Goal: Task Accomplishment & Management: Complete application form

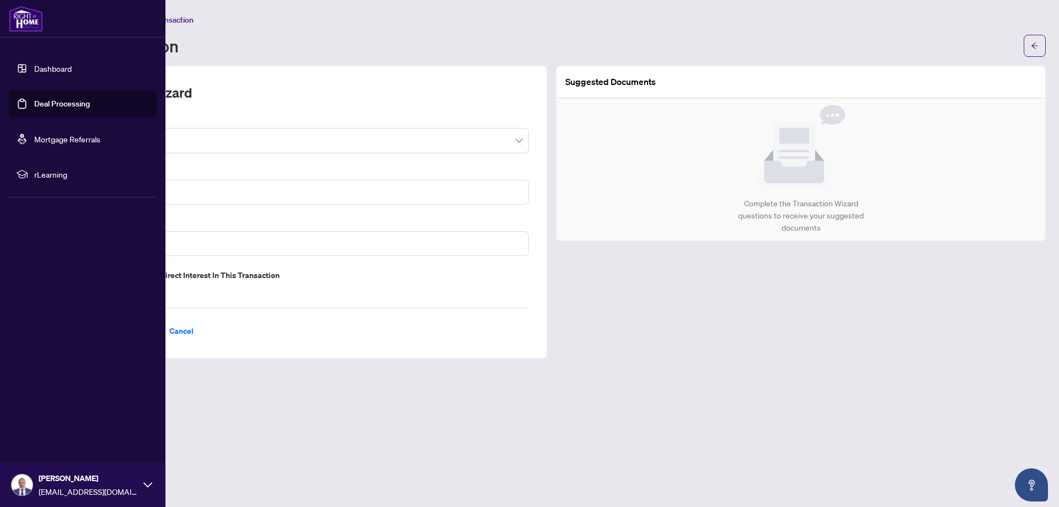
click at [37, 66] on link "Dashboard" at bounding box center [53, 68] width 38 height 10
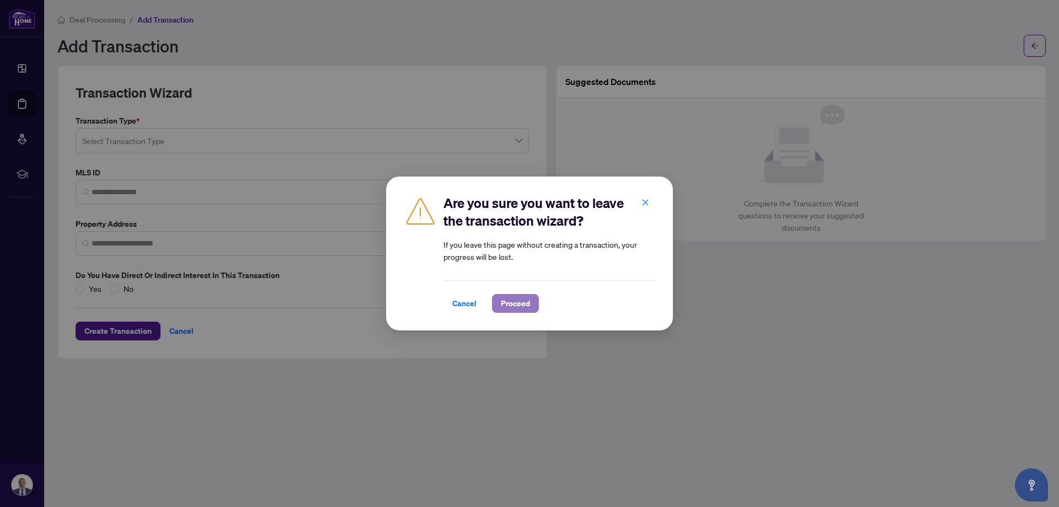
click at [520, 303] on span "Proceed" at bounding box center [515, 304] width 29 height 18
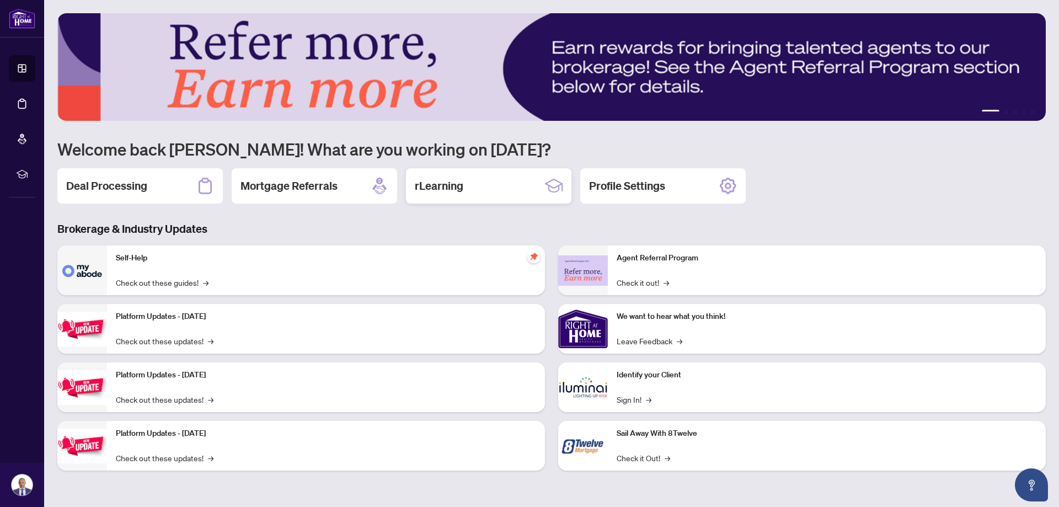
click at [441, 188] on h2 "rLearning" at bounding box center [439, 185] width 49 height 15
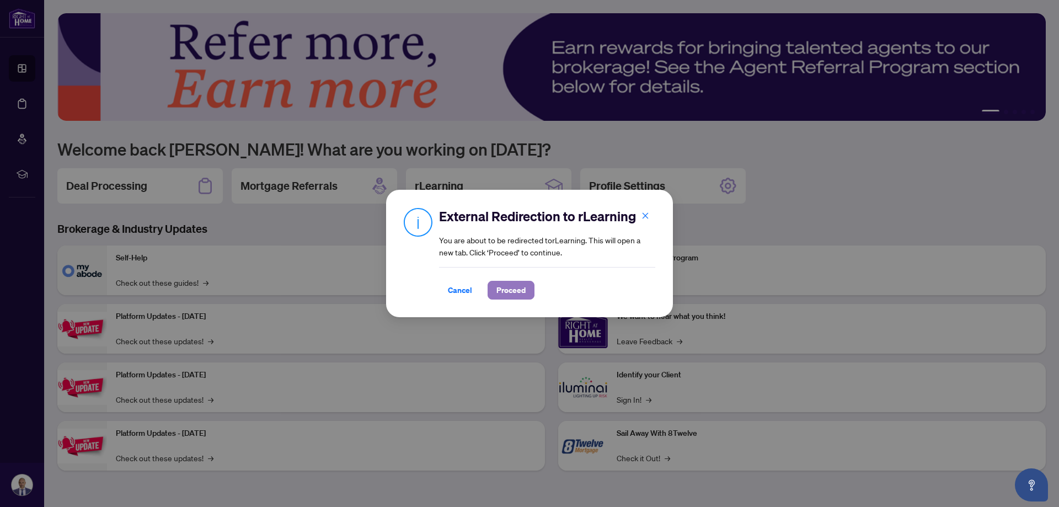
click at [508, 284] on span "Proceed" at bounding box center [511, 290] width 29 height 18
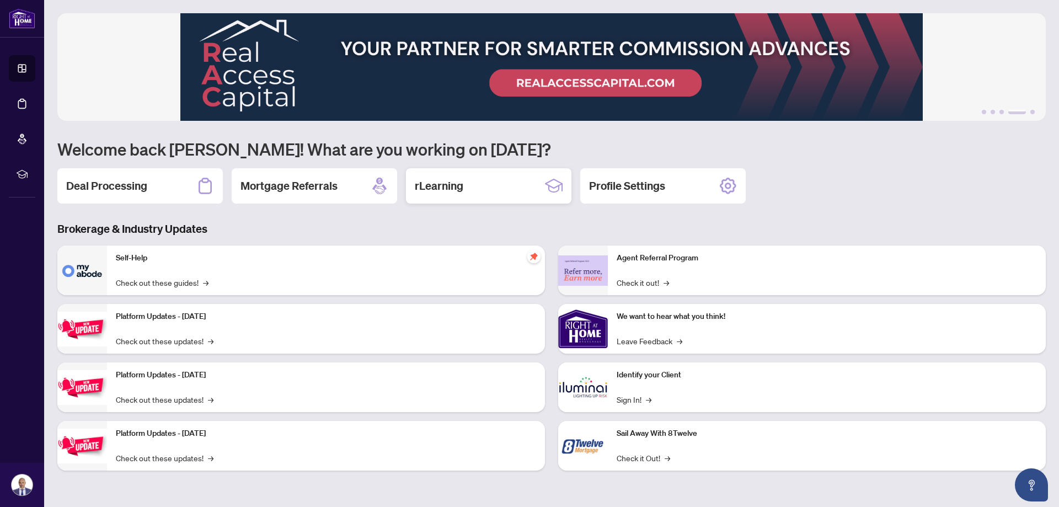
click at [473, 186] on div "rLearning" at bounding box center [489, 185] width 166 height 35
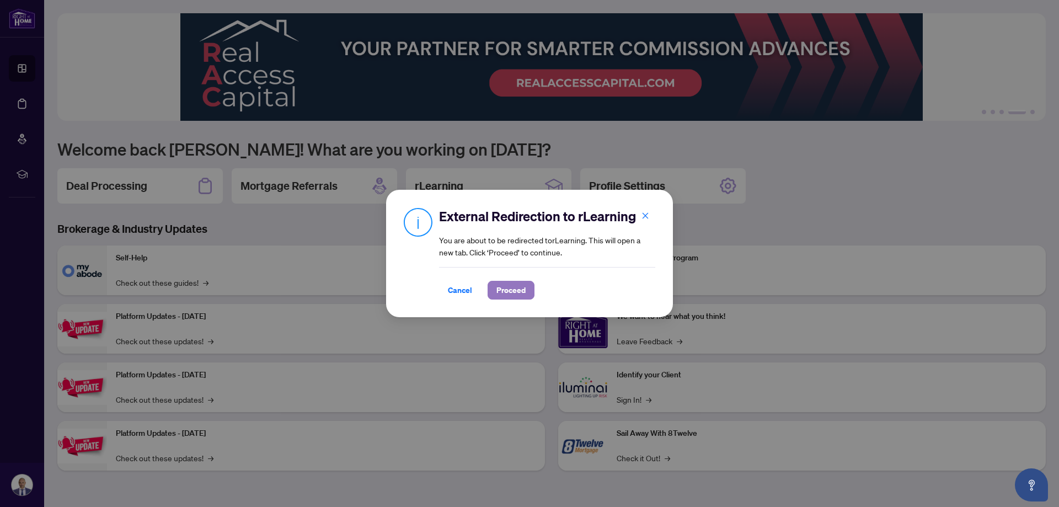
click at [505, 291] on span "Proceed" at bounding box center [511, 290] width 29 height 18
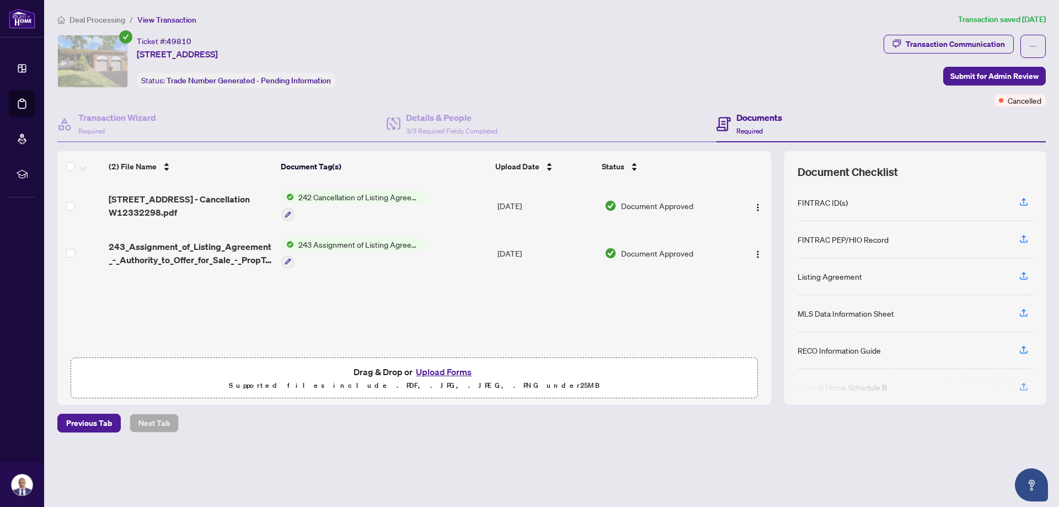
click at [435, 369] on button "Upload Forms" at bounding box center [444, 372] width 62 height 14
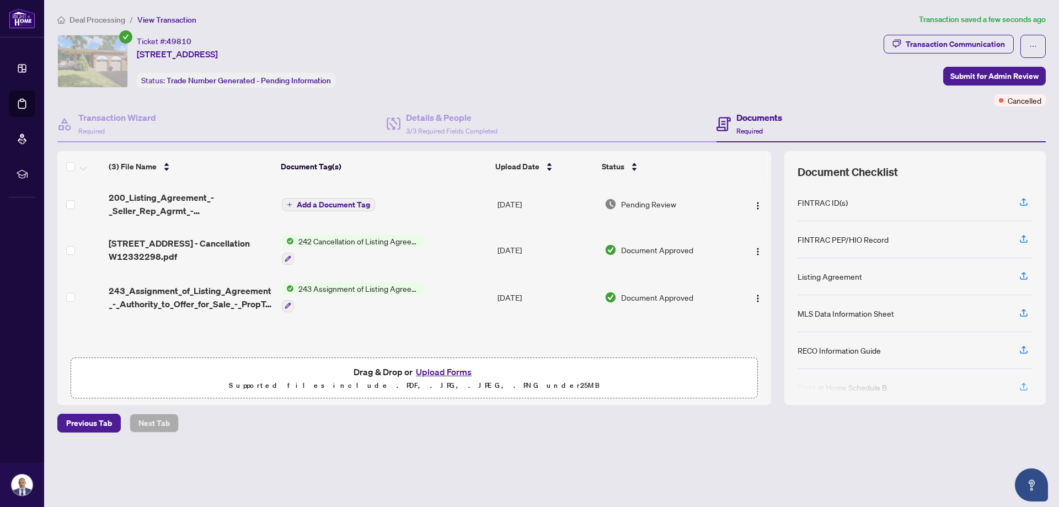
click at [440, 369] on button "Upload Forms" at bounding box center [444, 372] width 62 height 14
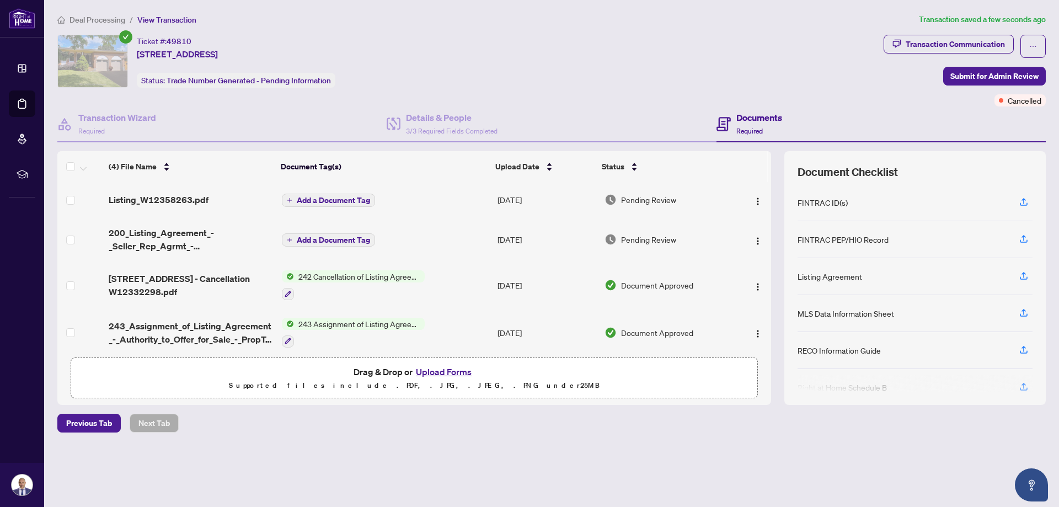
click at [323, 240] on span "Add a Document Tag" at bounding box center [333, 240] width 73 height 8
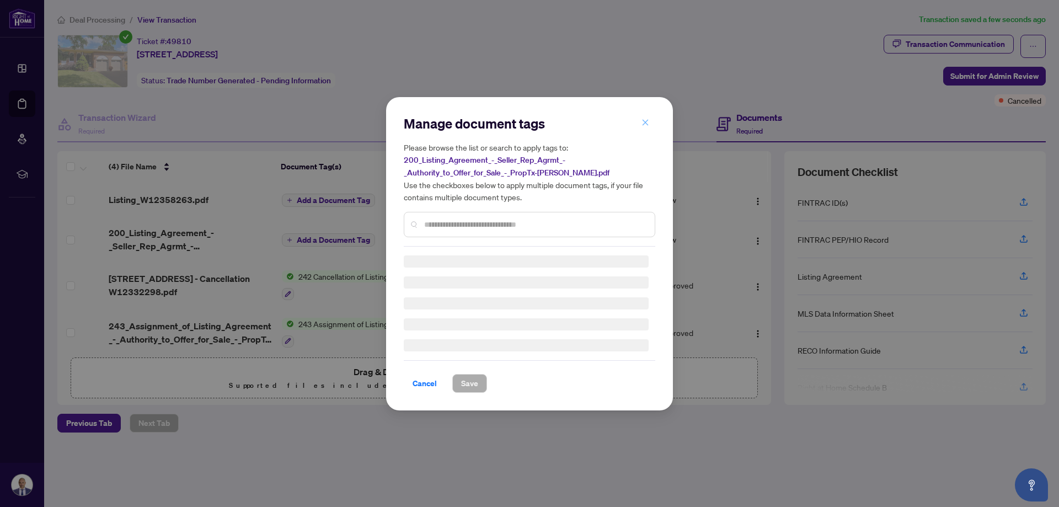
click at [646, 120] on div "Manage document tags Please browse the list or search to apply tags to: 200_Lis…" at bounding box center [530, 254] width 252 height 278
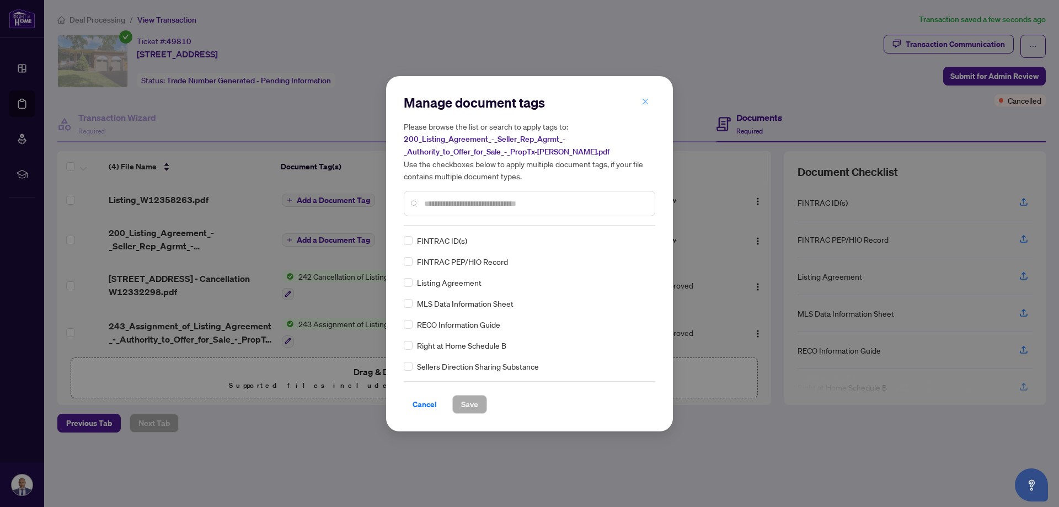
click at [643, 100] on icon "close" at bounding box center [646, 102] width 8 height 8
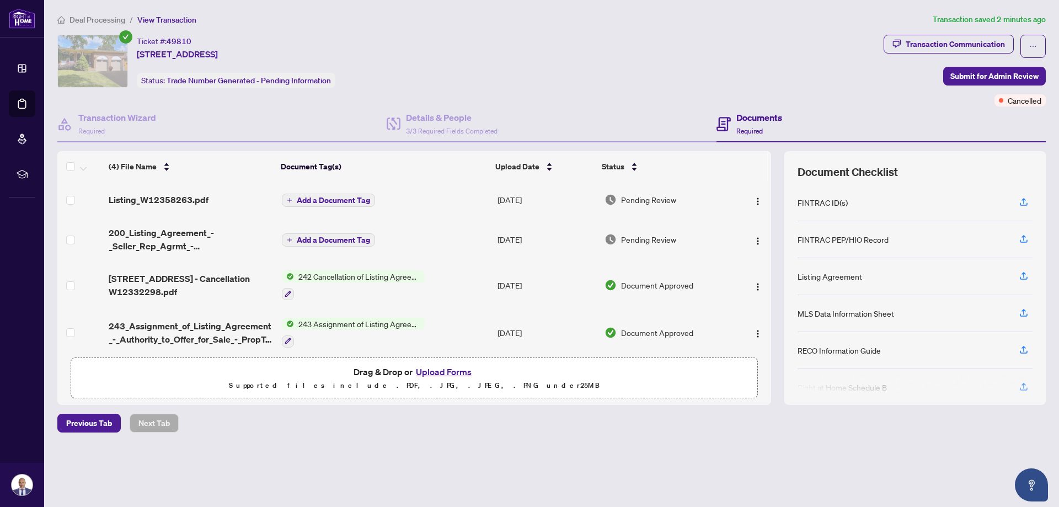
click at [435, 372] on button "Upload Forms" at bounding box center [444, 372] width 62 height 14
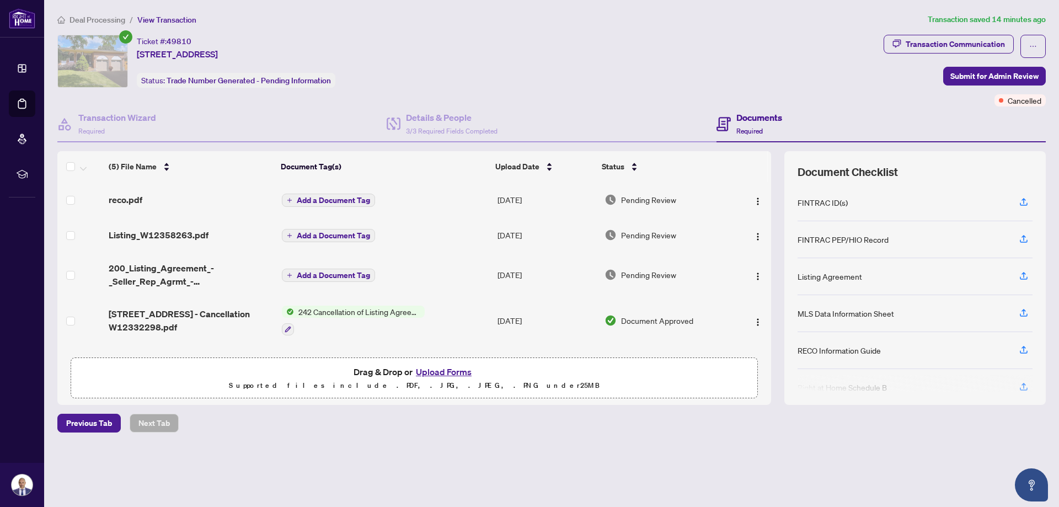
click at [344, 199] on span "Add a Document Tag" at bounding box center [333, 200] width 73 height 8
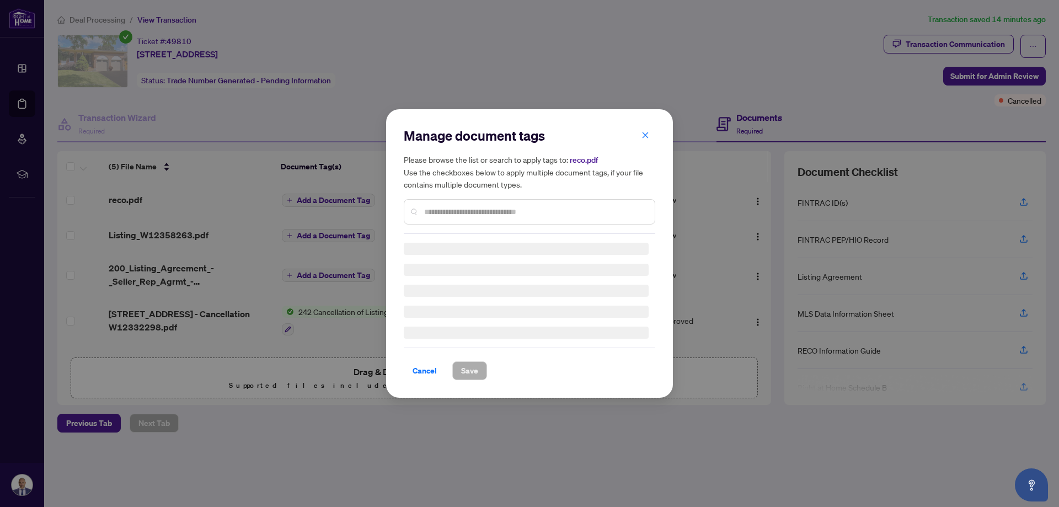
click at [553, 204] on div "Manage document tags Please browse the list or search to apply tags to: reco.pd…" at bounding box center [530, 180] width 252 height 107
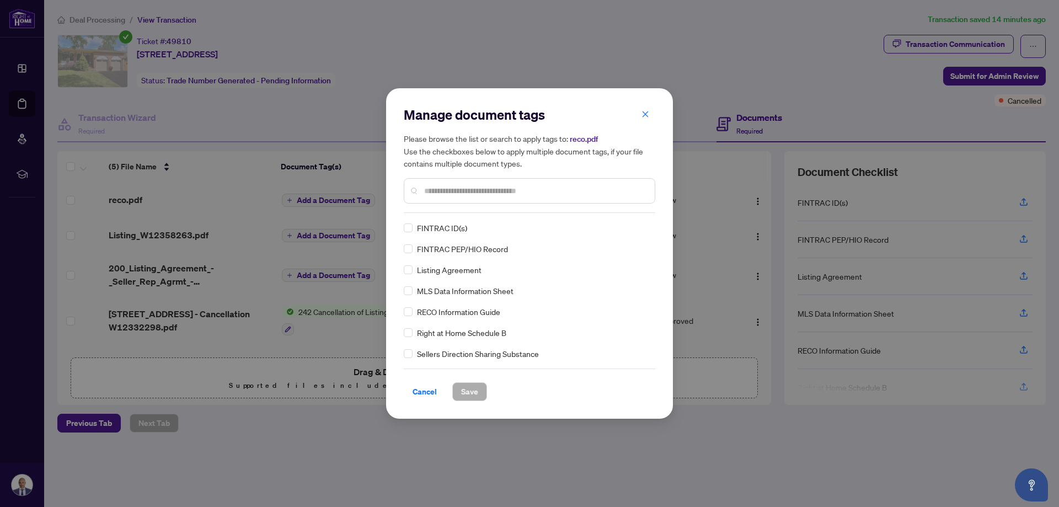
click at [511, 190] on input "text" at bounding box center [535, 191] width 222 height 12
type input "****"
click at [467, 393] on span "Save" at bounding box center [469, 392] width 17 height 18
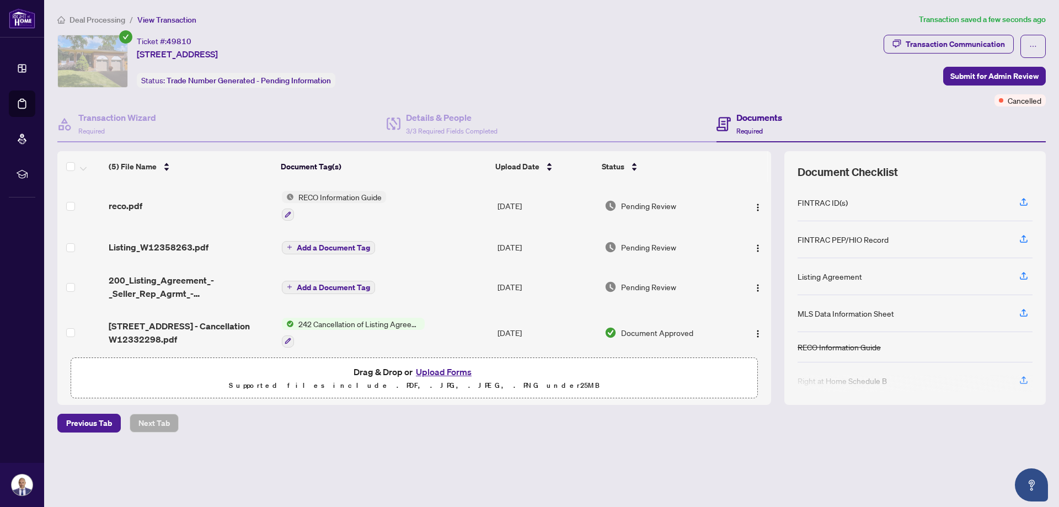
click at [324, 246] on span "Add a Document Tag" at bounding box center [333, 248] width 73 height 8
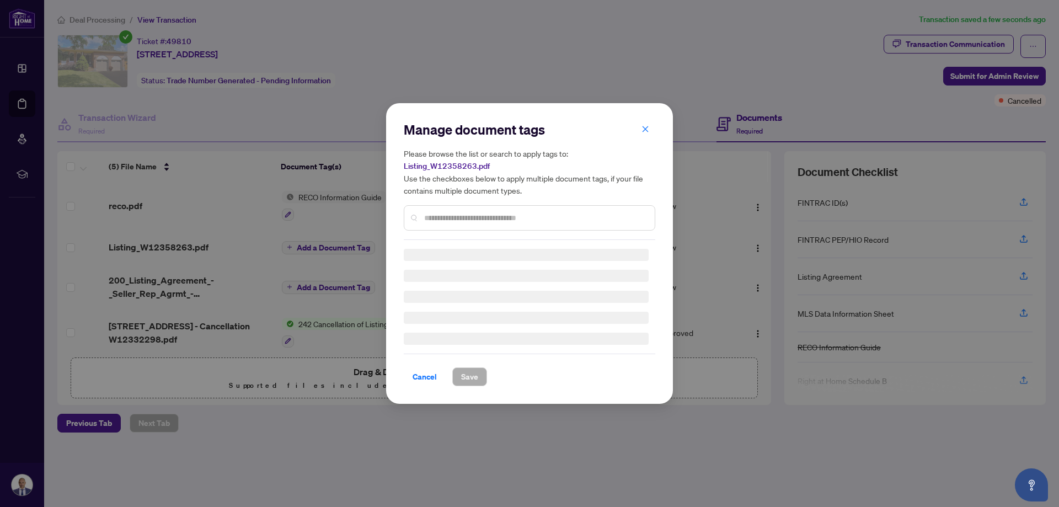
click at [511, 212] on div "Manage document tags Please browse the list or search to apply tags to: Listing…" at bounding box center [530, 180] width 252 height 119
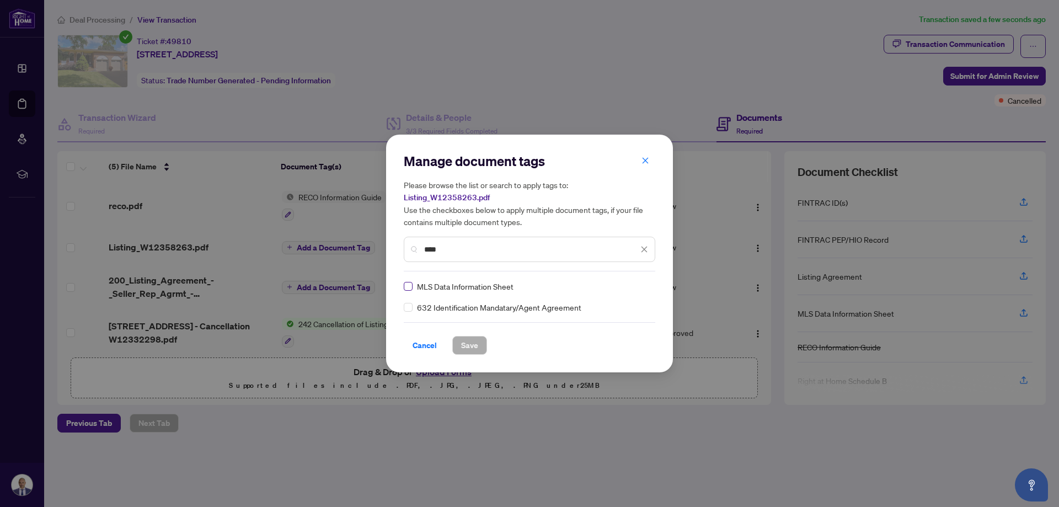
type input "****"
click at [468, 338] on span "Save" at bounding box center [469, 346] width 17 height 18
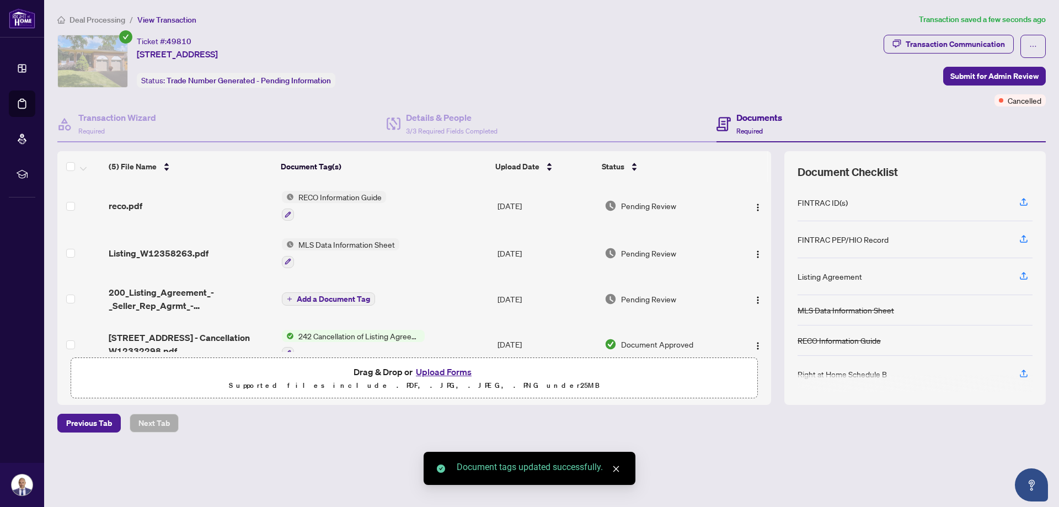
click at [317, 296] on span "Add a Document Tag" at bounding box center [333, 299] width 73 height 8
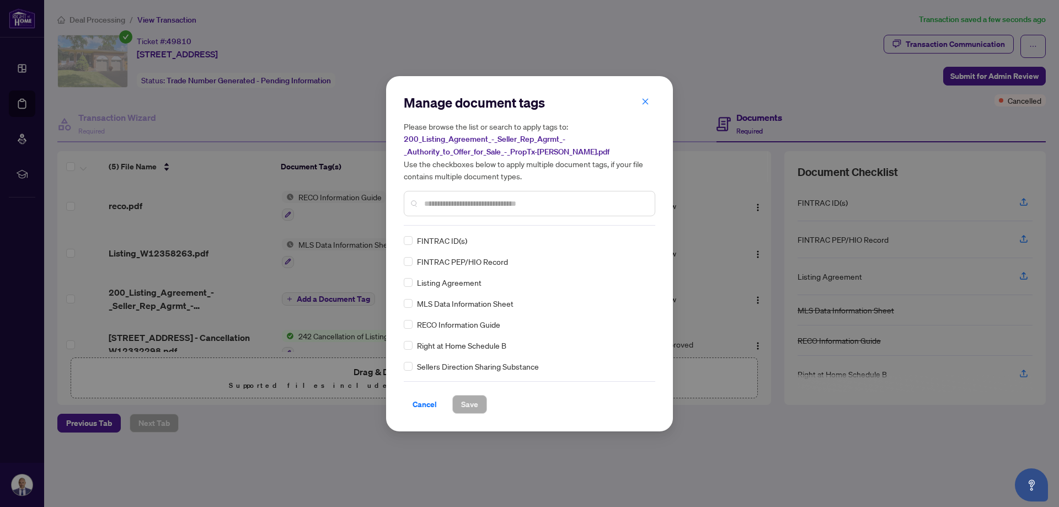
click at [499, 204] on input "text" at bounding box center [535, 204] width 222 height 12
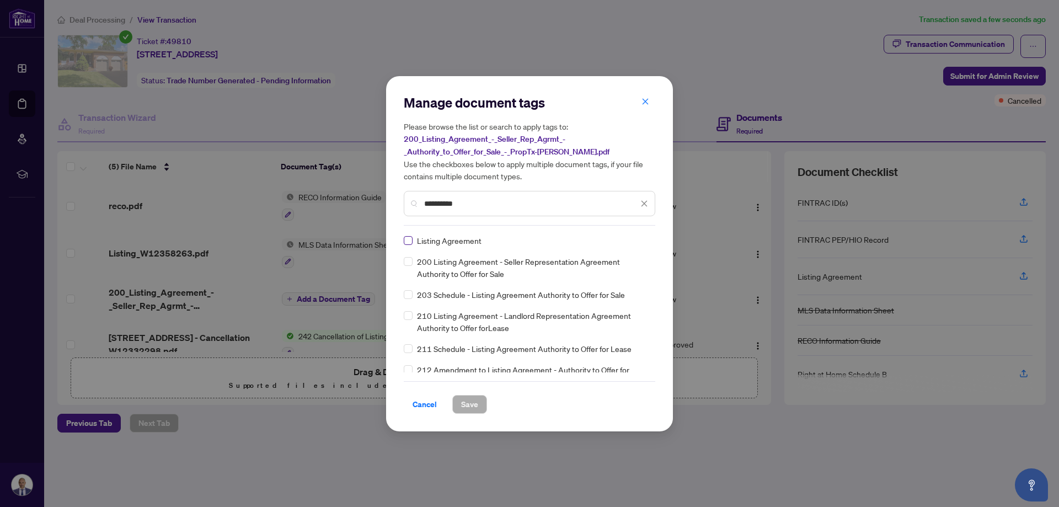
type input "**********"
click at [466, 403] on span "Save" at bounding box center [469, 405] width 17 height 18
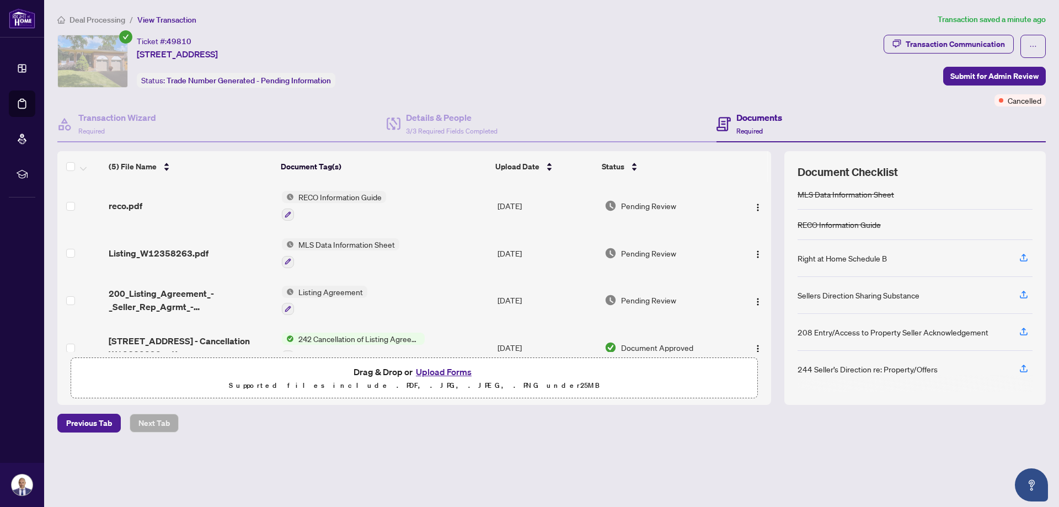
click at [744, 119] on h4 "Documents" at bounding box center [760, 117] width 46 height 13
click at [754, 205] on img "button" at bounding box center [758, 207] width 9 height 9
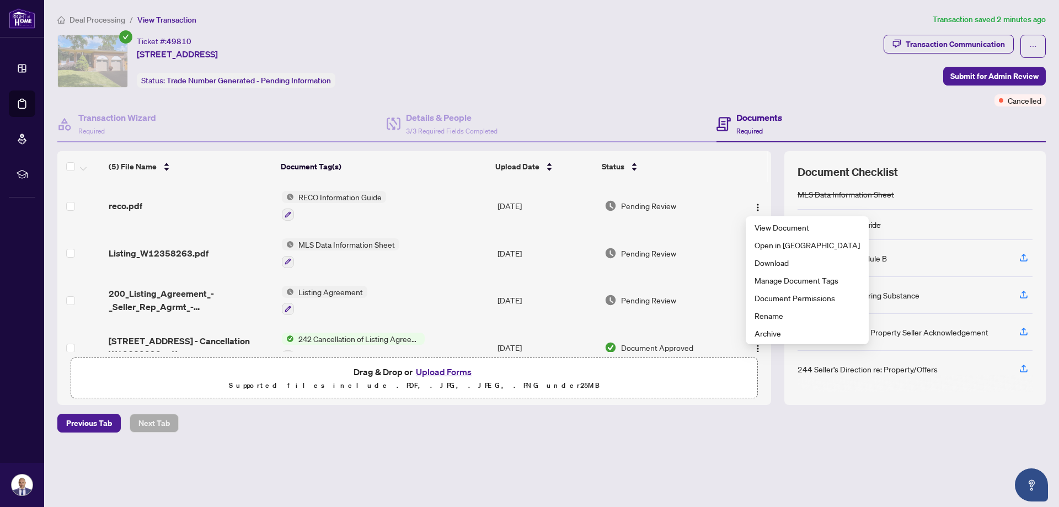
click at [670, 101] on div "Ticket #: 49810 [STREET_ADDRESS] Status: Trade Number Generated - Pending Infor…" at bounding box center [468, 71] width 827 height 72
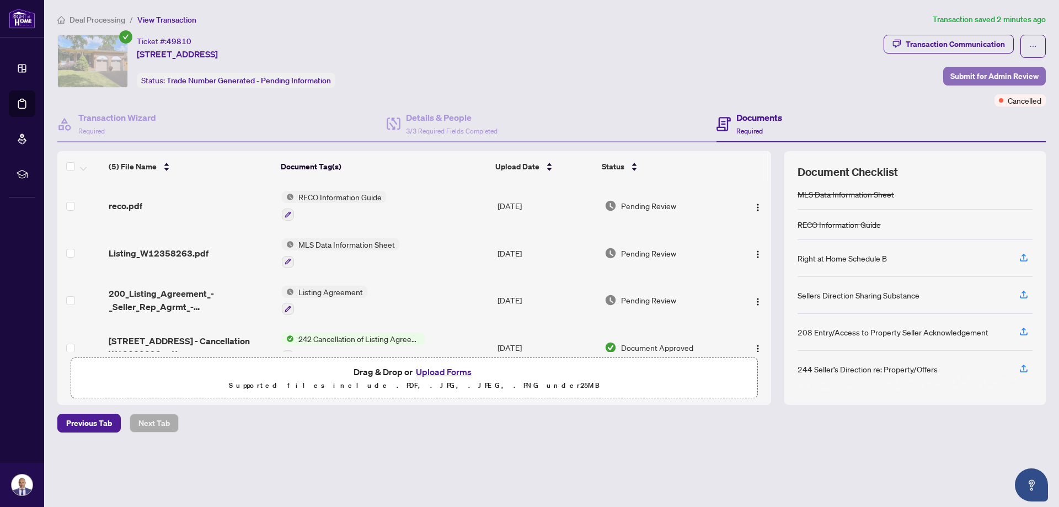
click at [969, 79] on span "Submit for Admin Review" at bounding box center [995, 76] width 88 height 18
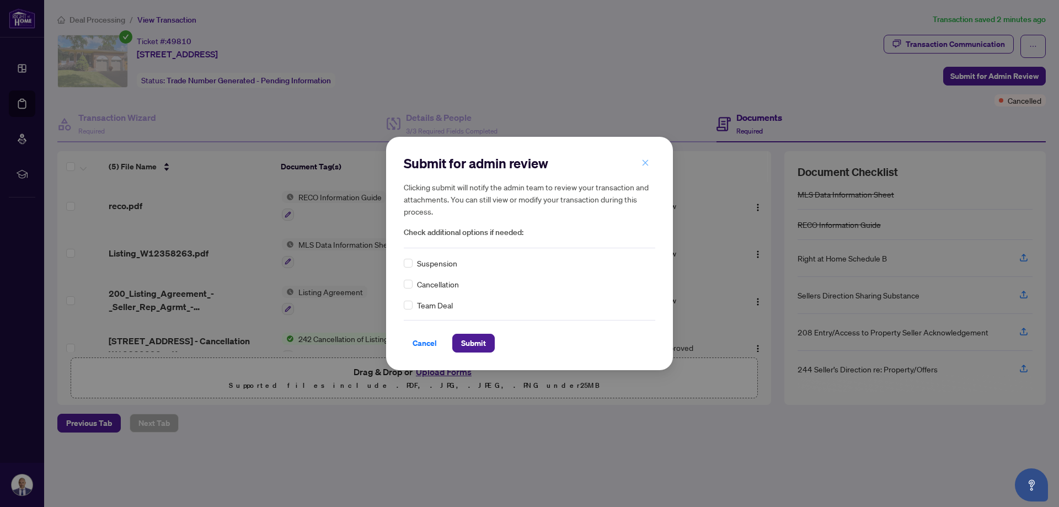
click at [651, 161] on button "button" at bounding box center [646, 162] width 22 height 19
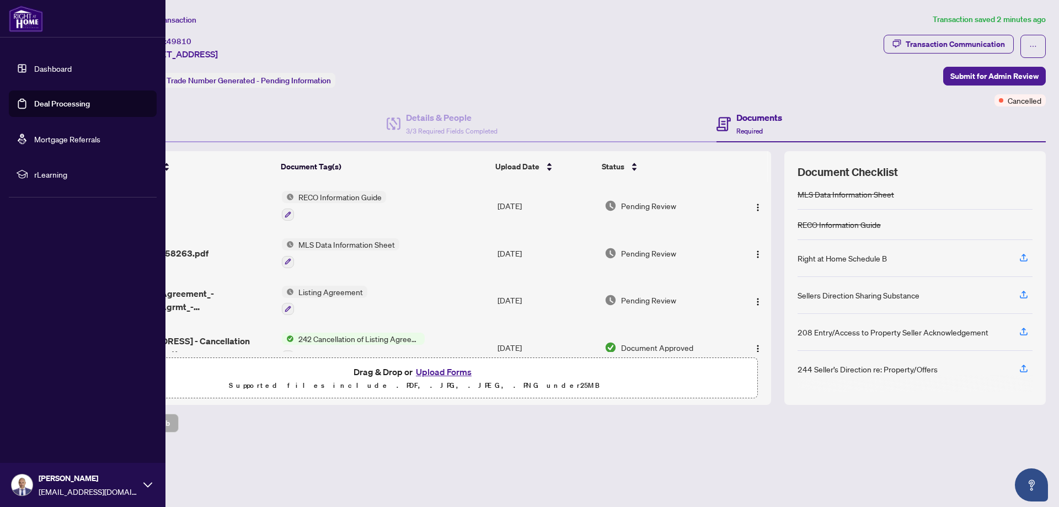
click at [54, 69] on link "Dashboard" at bounding box center [53, 68] width 38 height 10
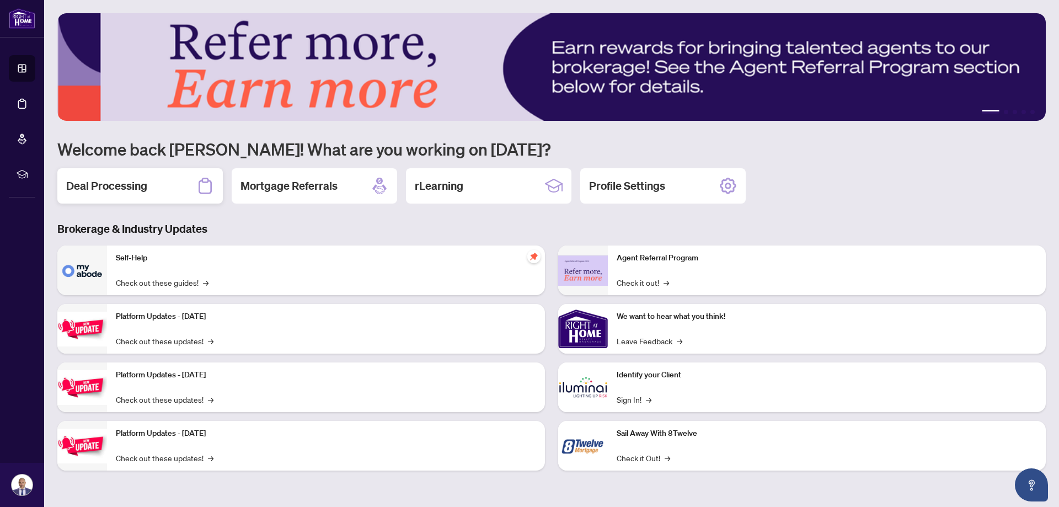
click at [99, 188] on h2 "Deal Processing" at bounding box center [106, 185] width 81 height 15
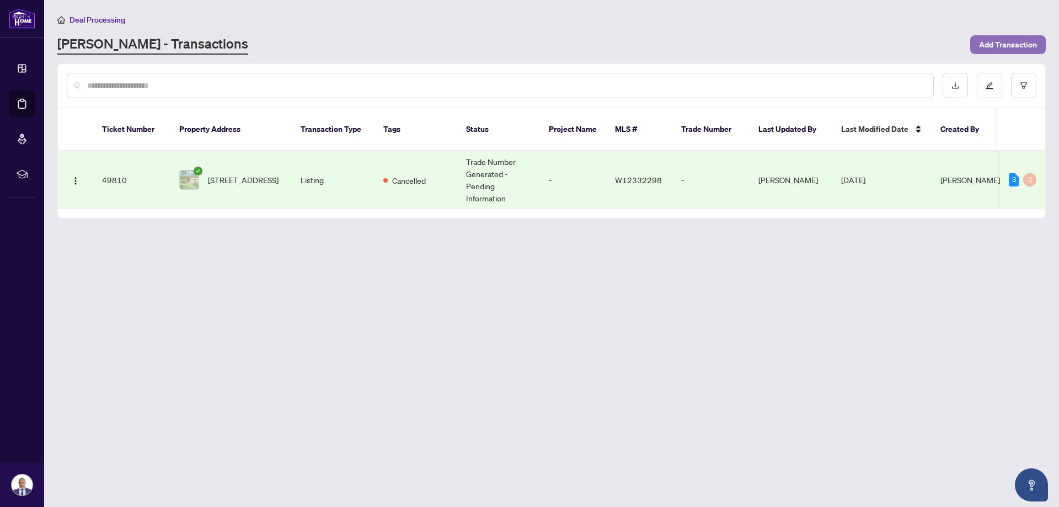
click at [1020, 47] on span "Add Transaction" at bounding box center [1008, 45] width 58 height 18
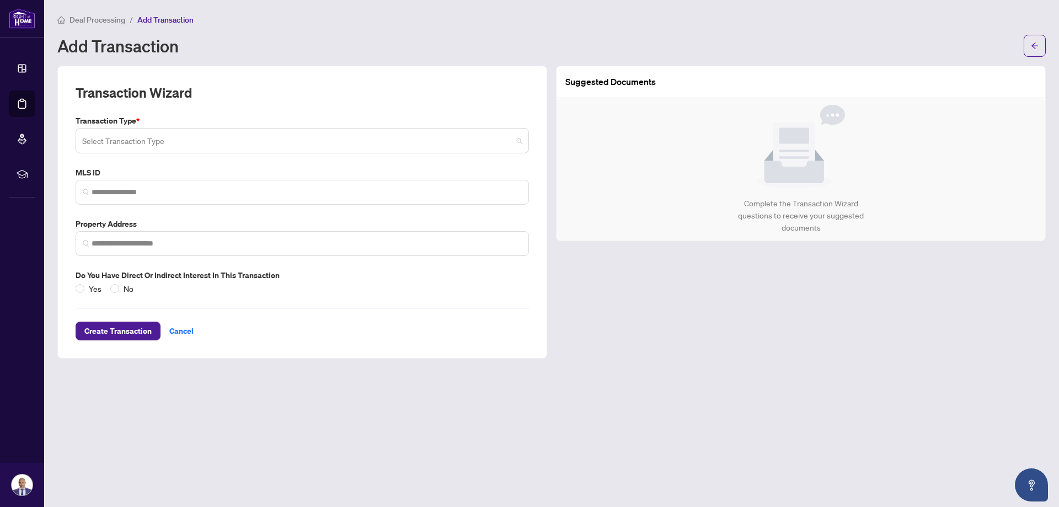
click at [310, 146] on input "search" at bounding box center [297, 142] width 430 height 24
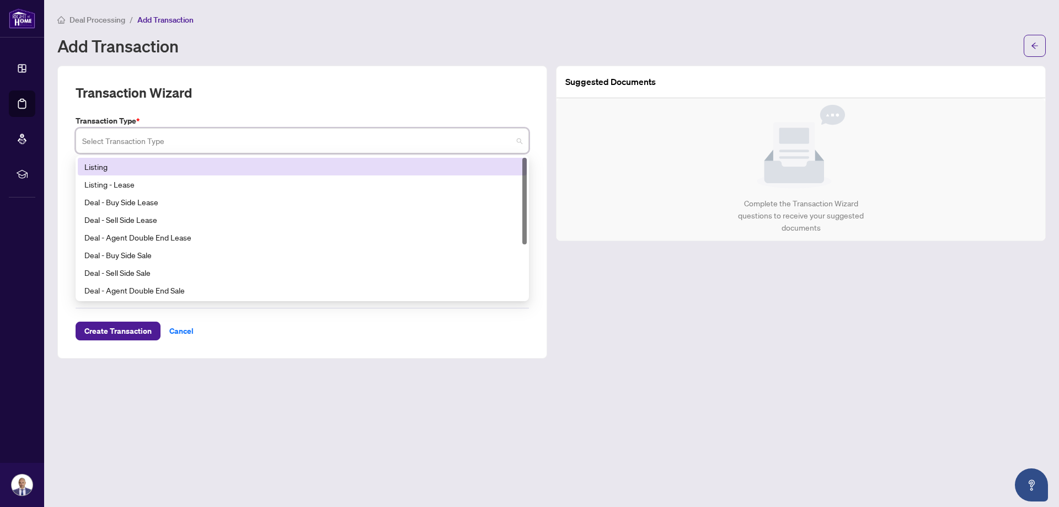
click at [255, 173] on div "Listing" at bounding box center [302, 167] width 449 height 18
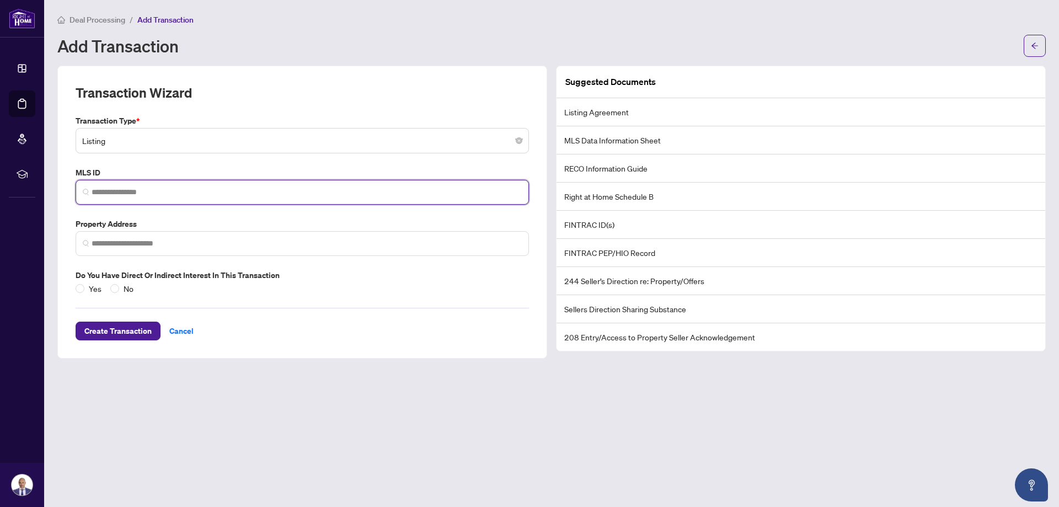
click at [148, 196] on input "search" at bounding box center [307, 192] width 430 height 12
type input "*"
paste input "*********"
type input "*********"
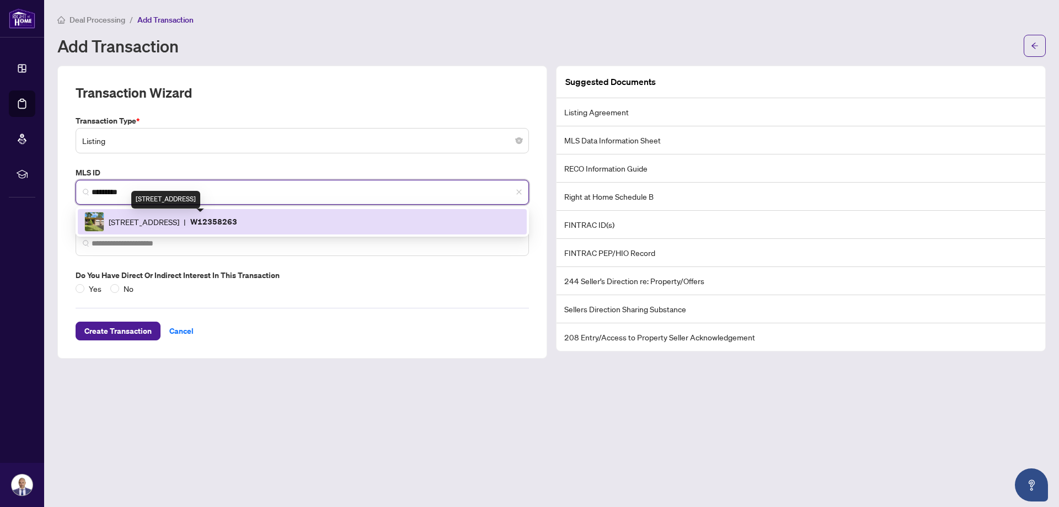
click at [179, 218] on span "[STREET_ADDRESS]" at bounding box center [144, 222] width 71 height 12
type input "**********"
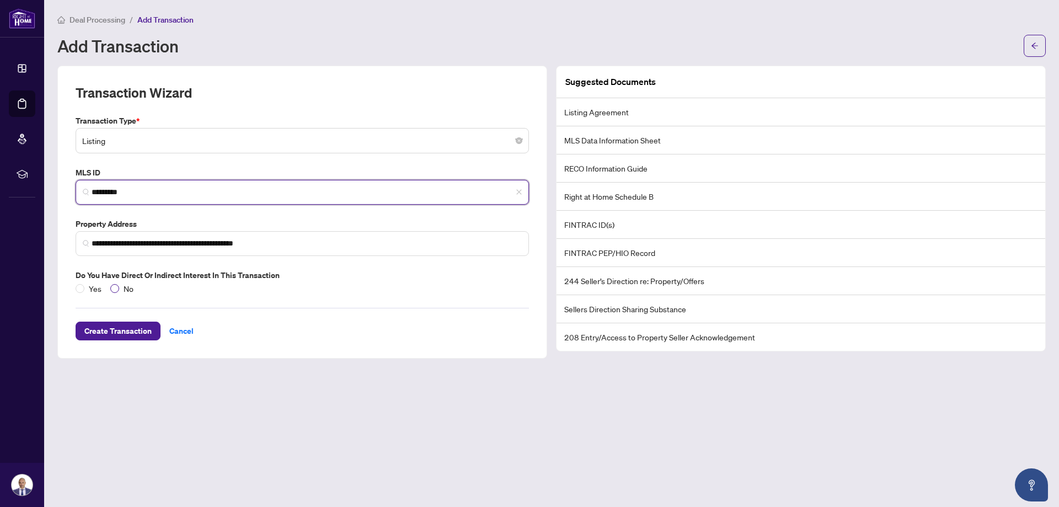
type input "*********"
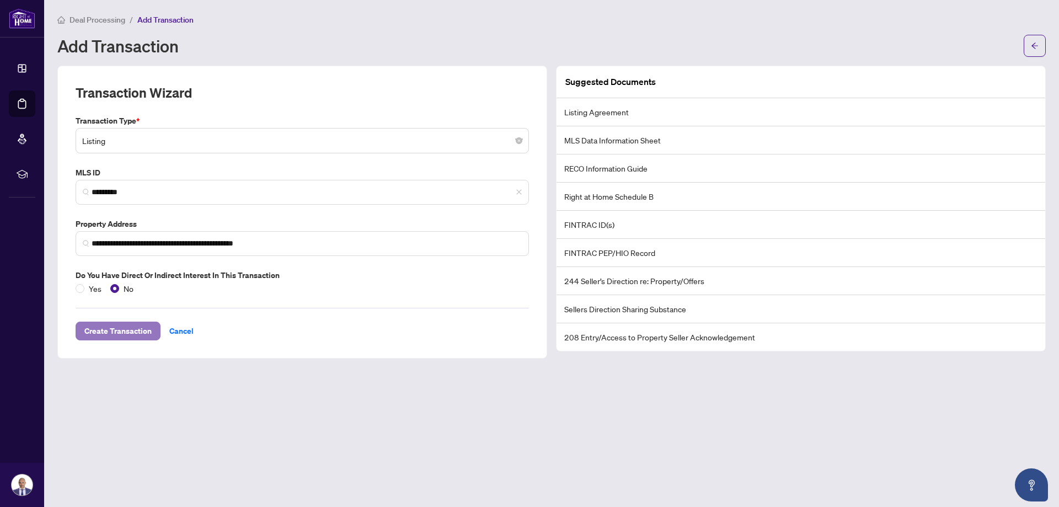
click at [108, 330] on span "Create Transaction" at bounding box center [117, 331] width 67 height 18
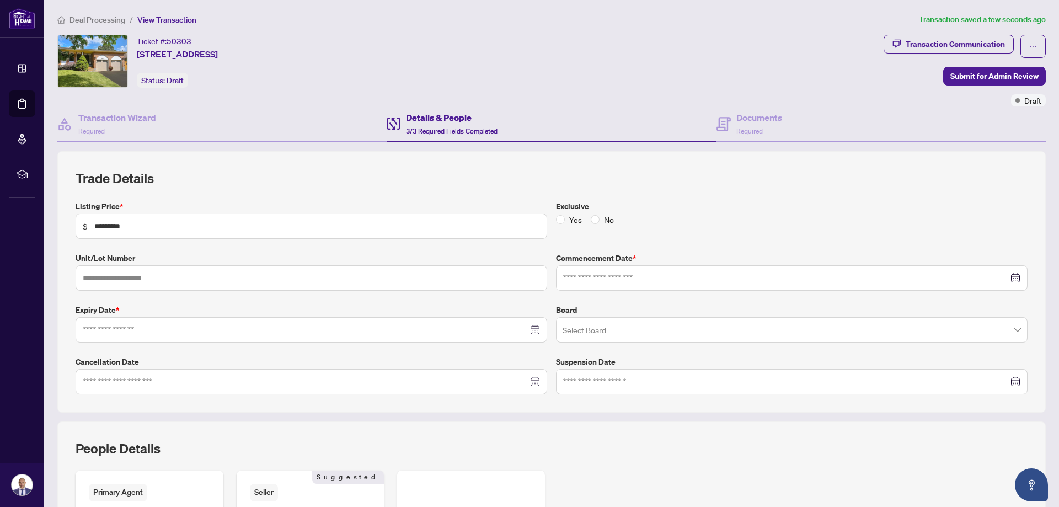
type input "**********"
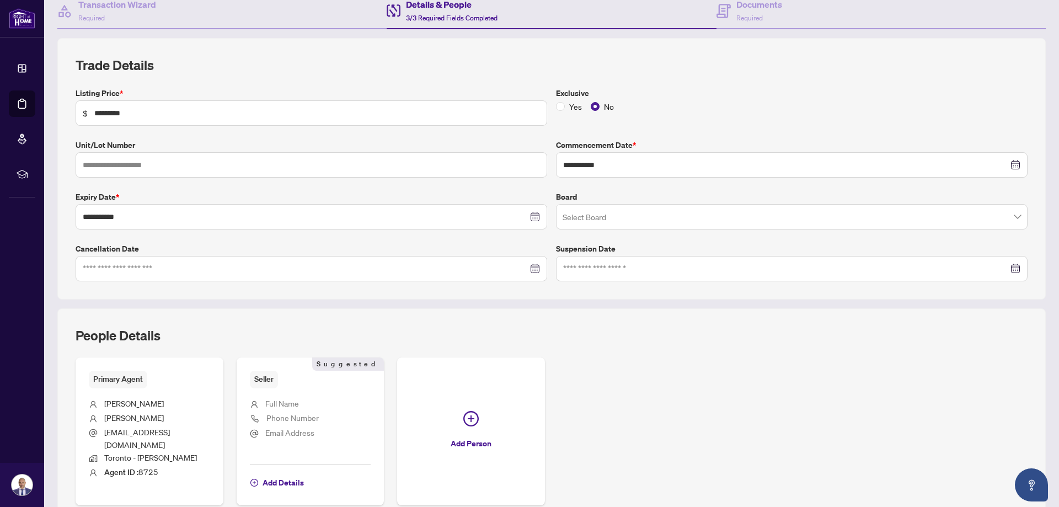
scroll to position [209, 0]
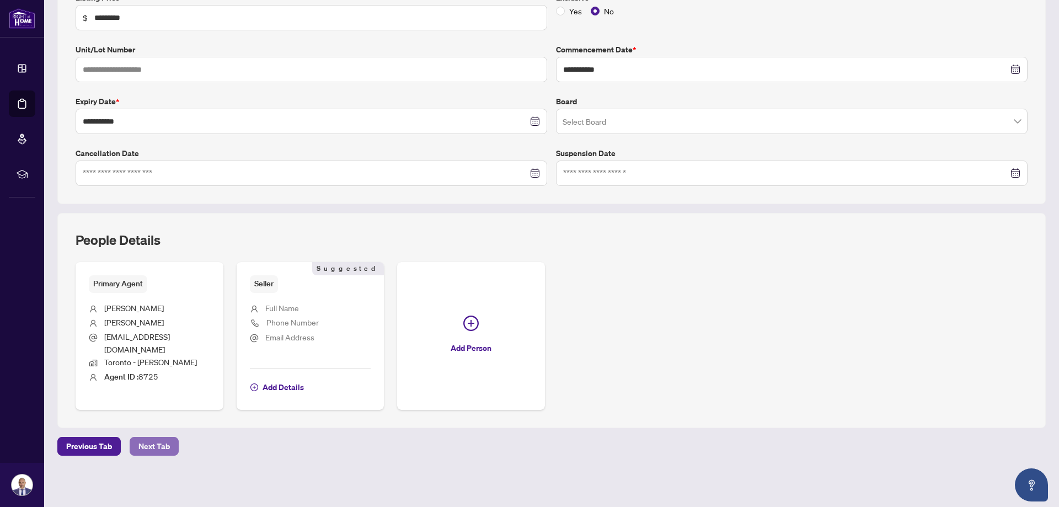
click at [132, 449] on button "Next Tab" at bounding box center [154, 446] width 49 height 19
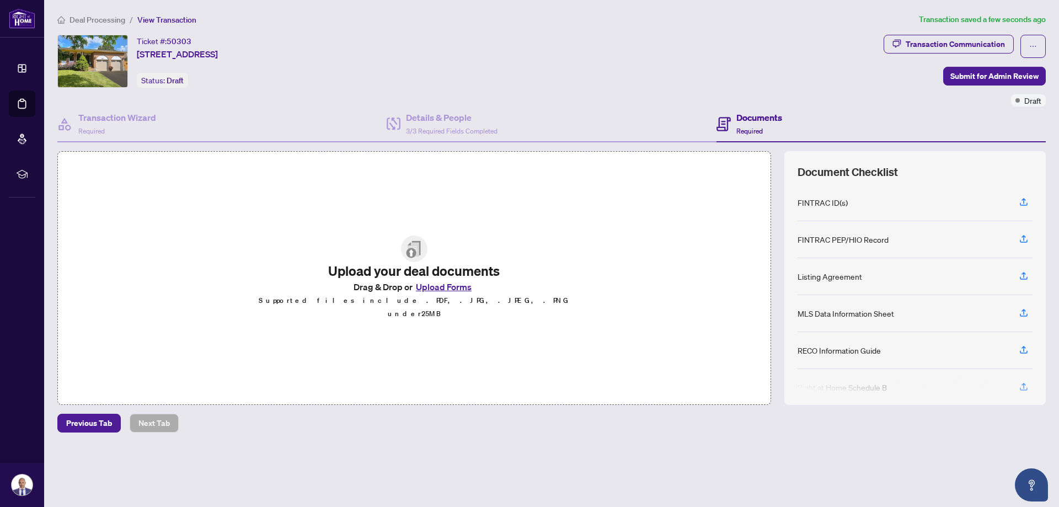
click at [451, 294] on button "Upload Forms" at bounding box center [444, 287] width 62 height 14
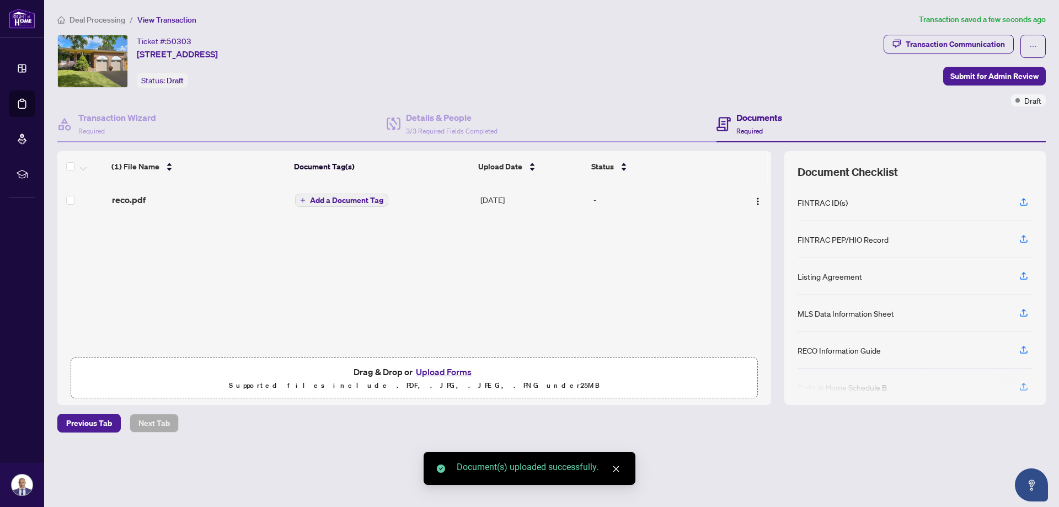
click at [377, 200] on span "Add a Document Tag" at bounding box center [346, 200] width 73 height 8
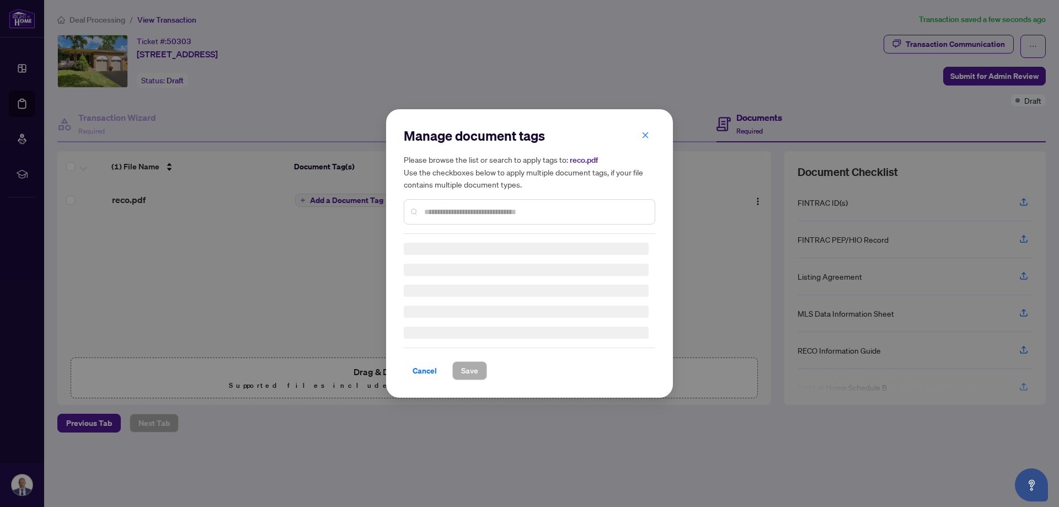
click at [460, 216] on input "text" at bounding box center [535, 212] width 222 height 12
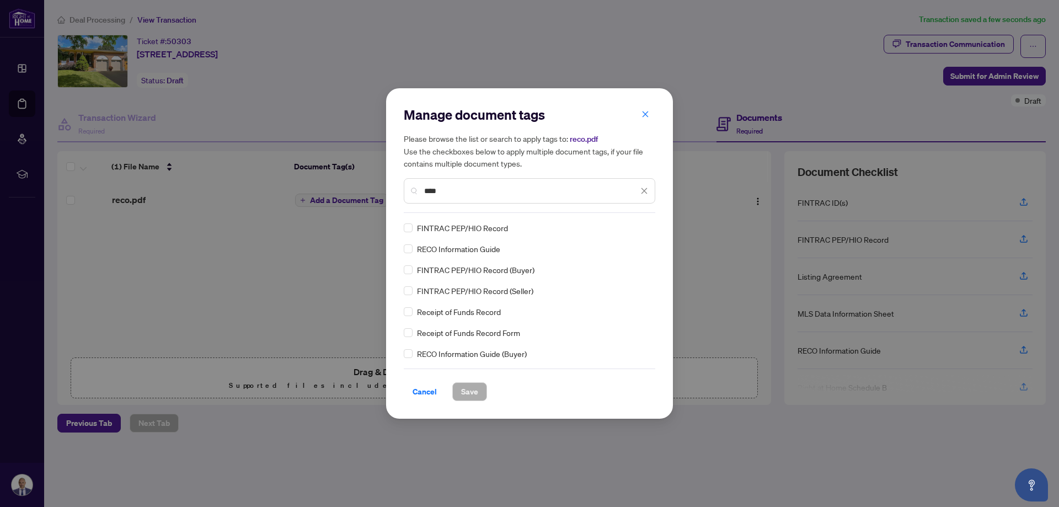
type input "****"
click at [467, 390] on span "Save" at bounding box center [469, 392] width 17 height 18
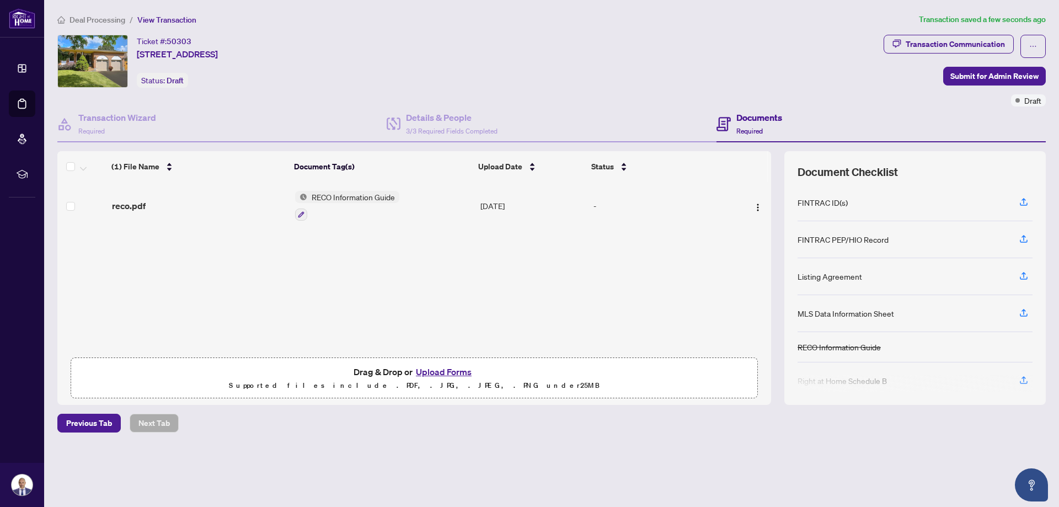
click at [444, 369] on button "Upload Forms" at bounding box center [444, 372] width 62 height 14
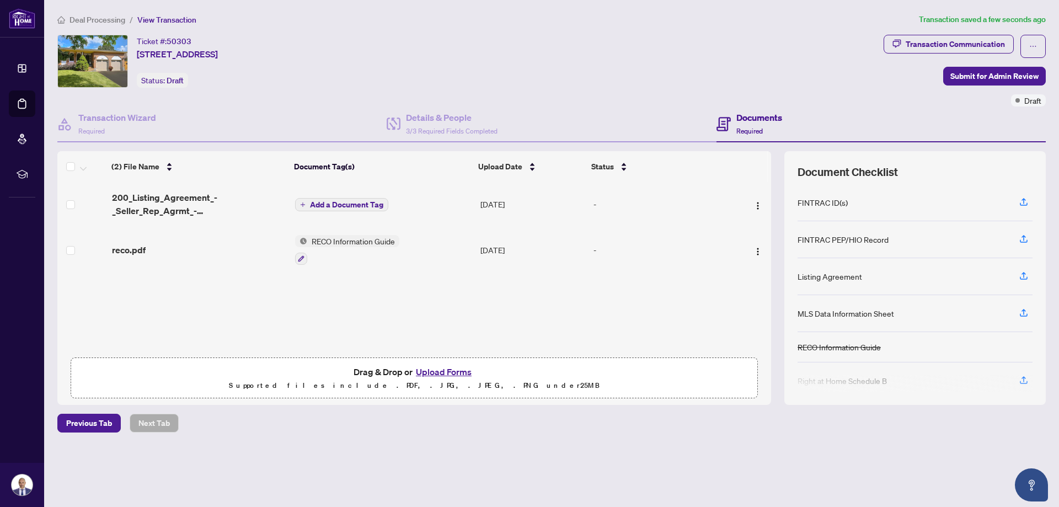
click at [339, 203] on span "Add a Document Tag" at bounding box center [346, 205] width 73 height 8
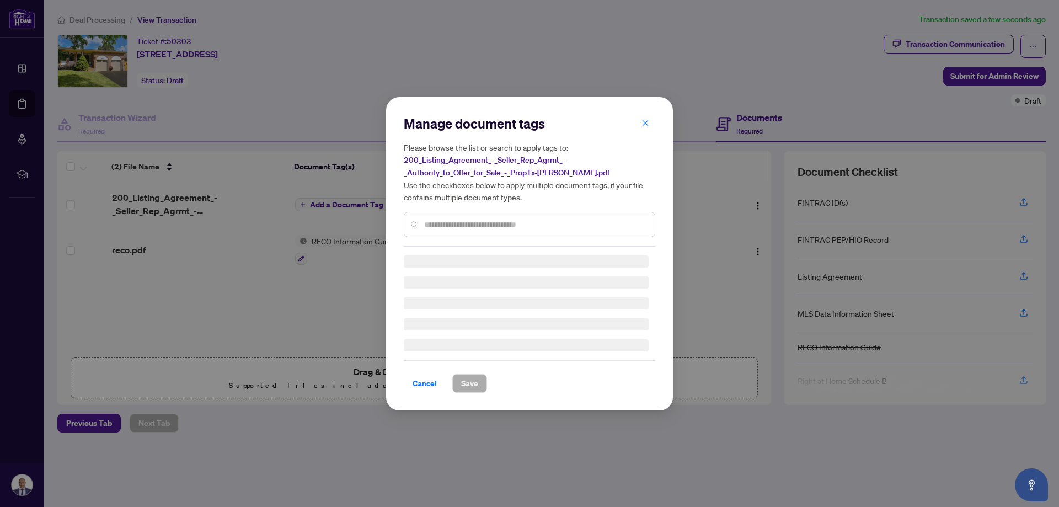
click at [452, 223] on div "Manage document tags Please browse the list or search to apply tags to: 200_Lis…" at bounding box center [530, 181] width 252 height 132
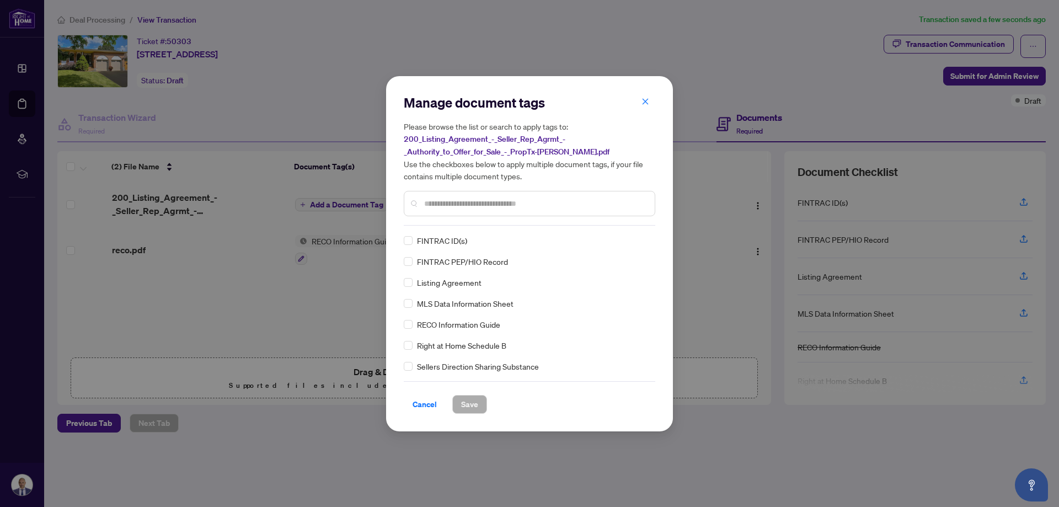
click at [454, 204] on input "text" at bounding box center [535, 204] width 222 height 12
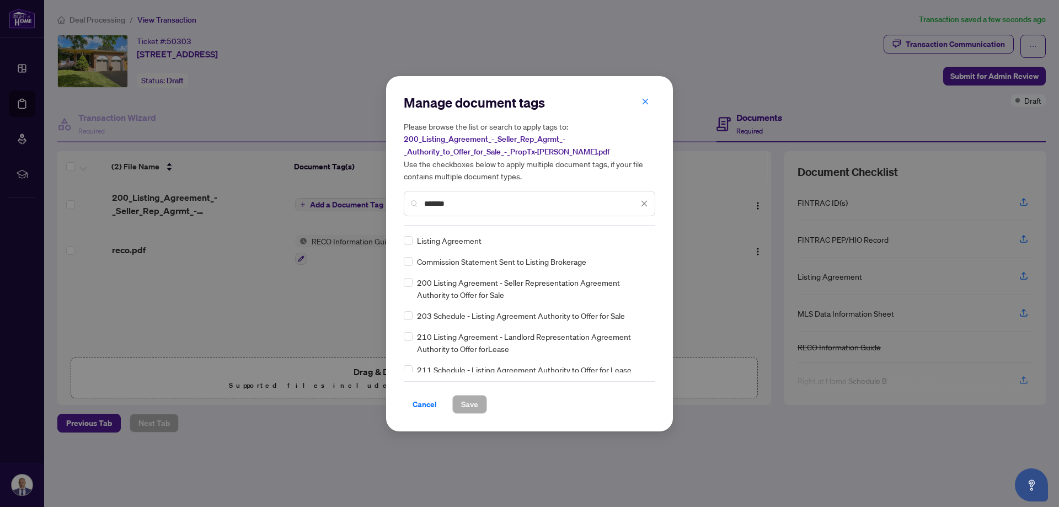
type input "*******"
click at [461, 398] on span "Save" at bounding box center [469, 405] width 17 height 18
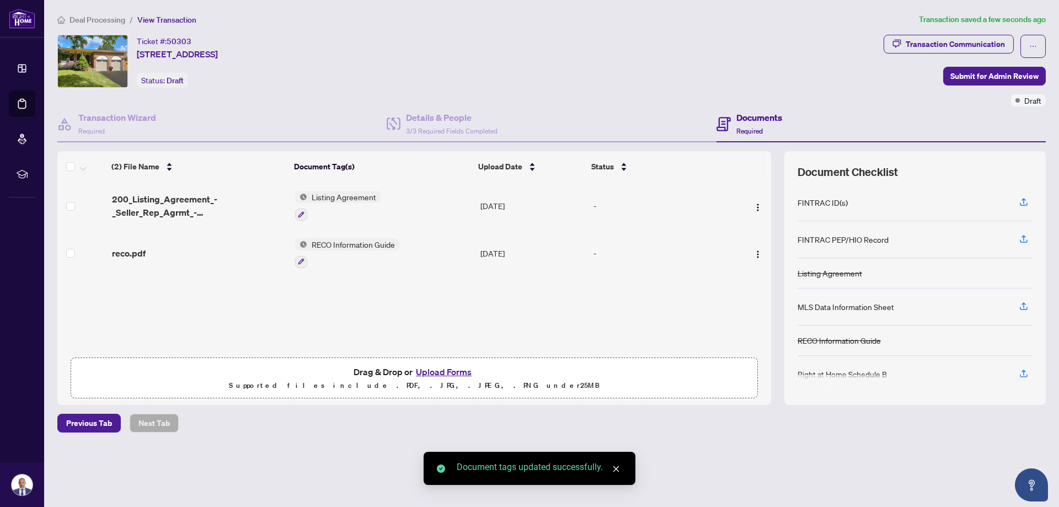
click at [436, 371] on button "Upload Forms" at bounding box center [444, 372] width 62 height 14
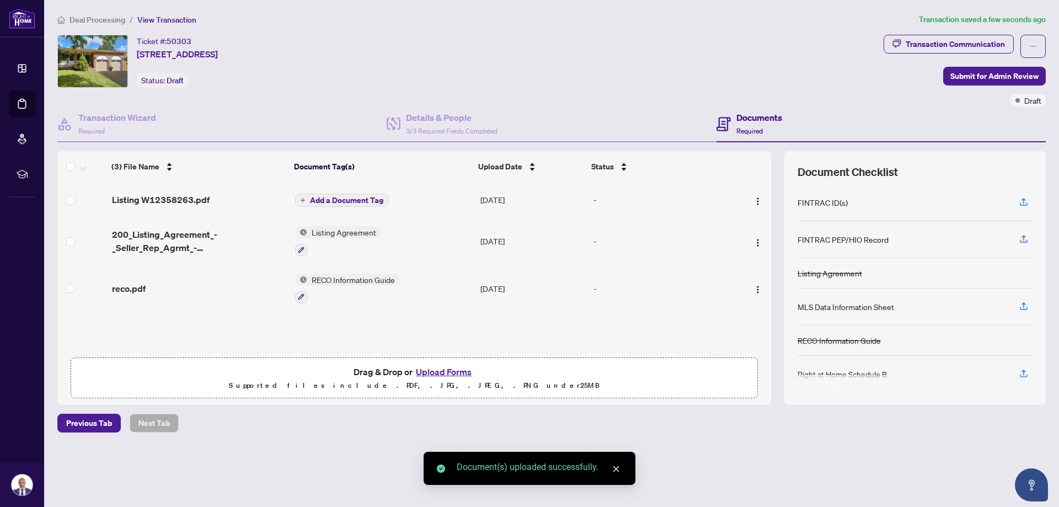
click at [335, 199] on span "Add a Document Tag" at bounding box center [346, 200] width 73 height 8
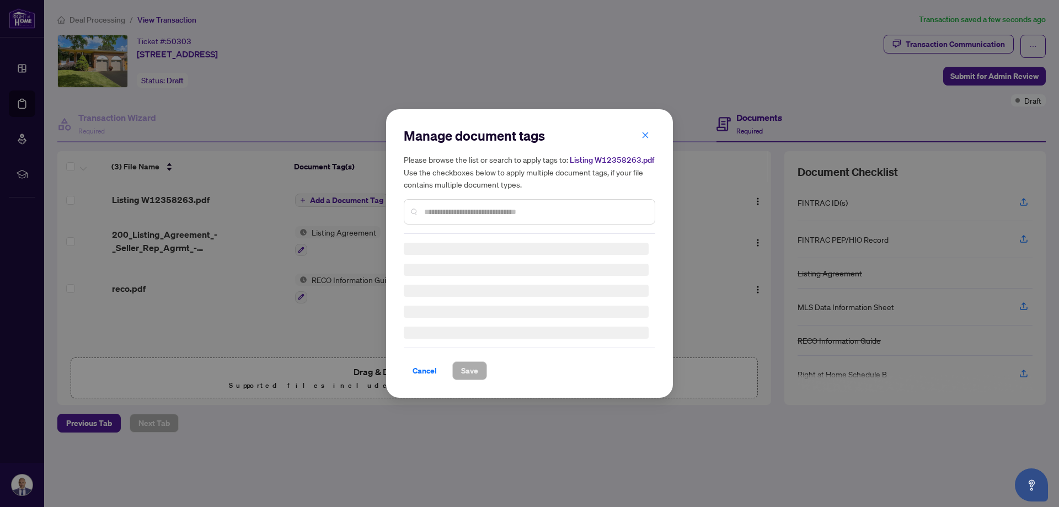
click at [450, 211] on div "Manage document tags Please browse the list or search to apply tags to: Listing…" at bounding box center [530, 180] width 252 height 107
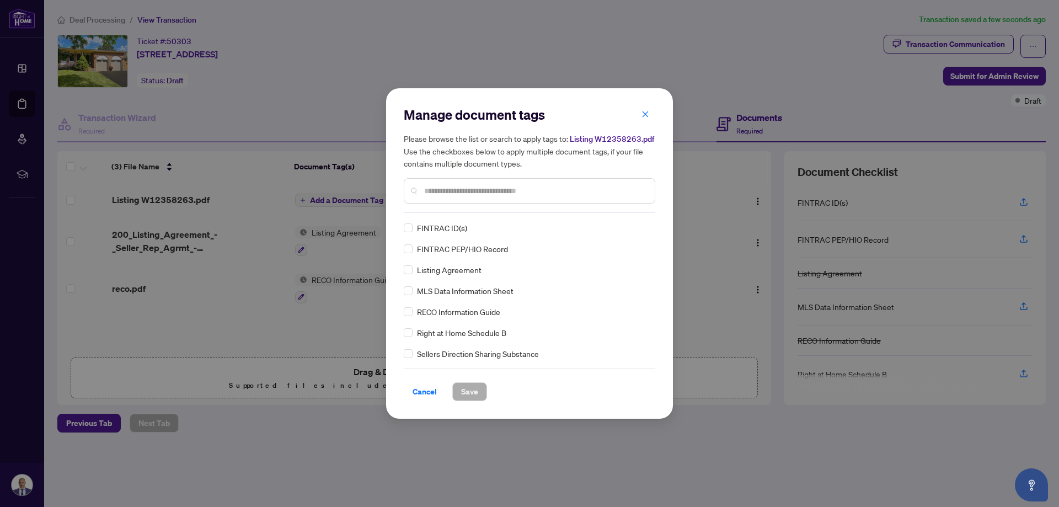
click at [474, 193] on input "text" at bounding box center [535, 191] width 222 height 12
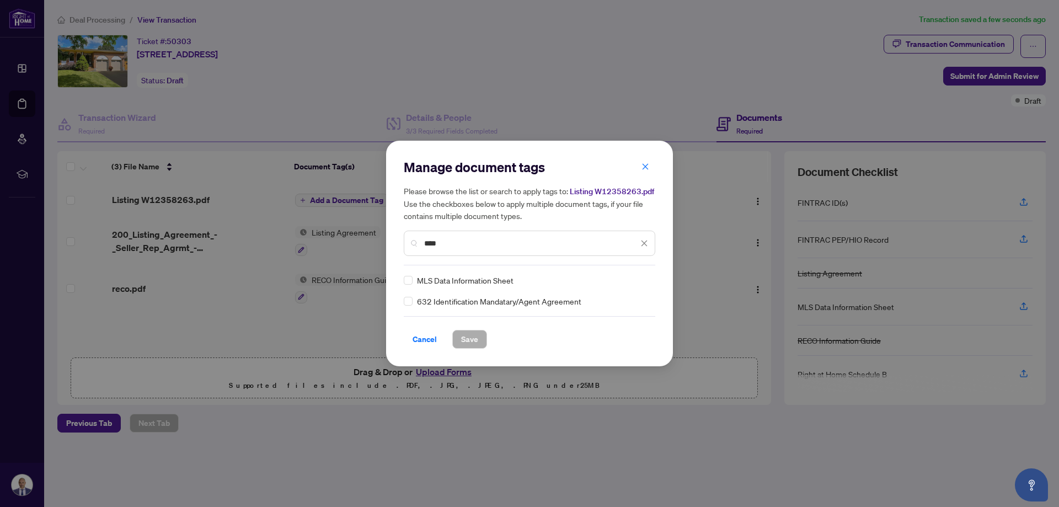
type input "****"
click at [466, 339] on span "Save" at bounding box center [469, 340] width 17 height 18
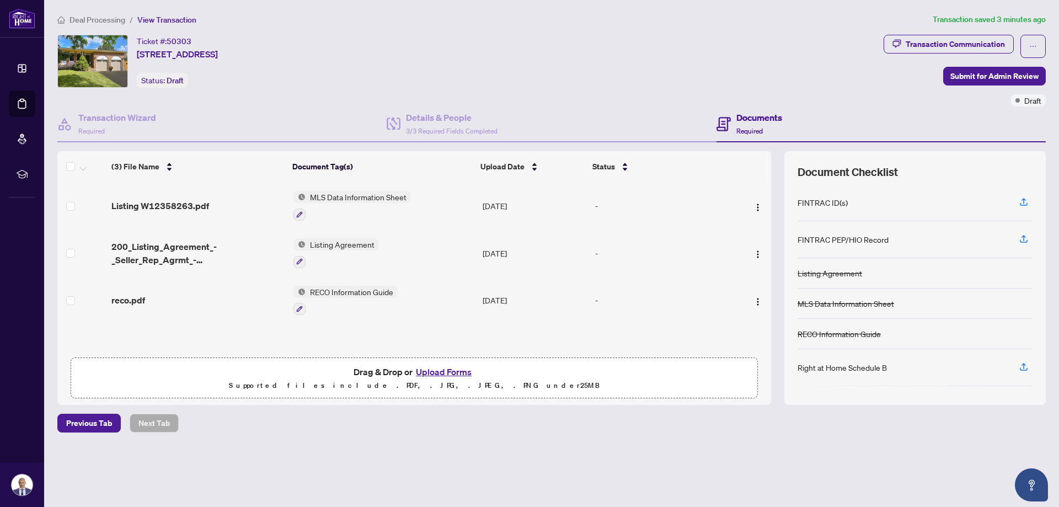
click at [442, 370] on button "Upload Forms" at bounding box center [444, 372] width 62 height 14
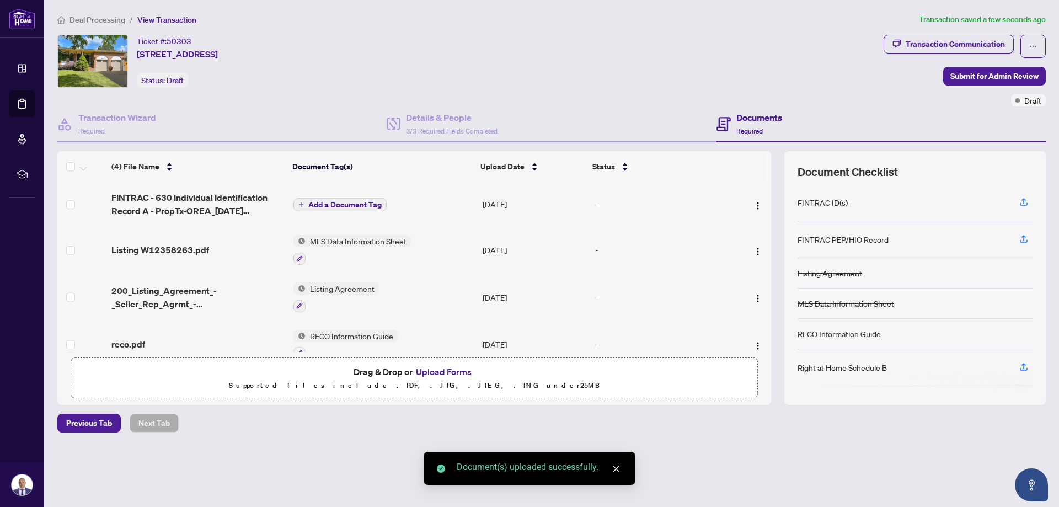
click at [345, 204] on span "Add a Document Tag" at bounding box center [344, 205] width 73 height 8
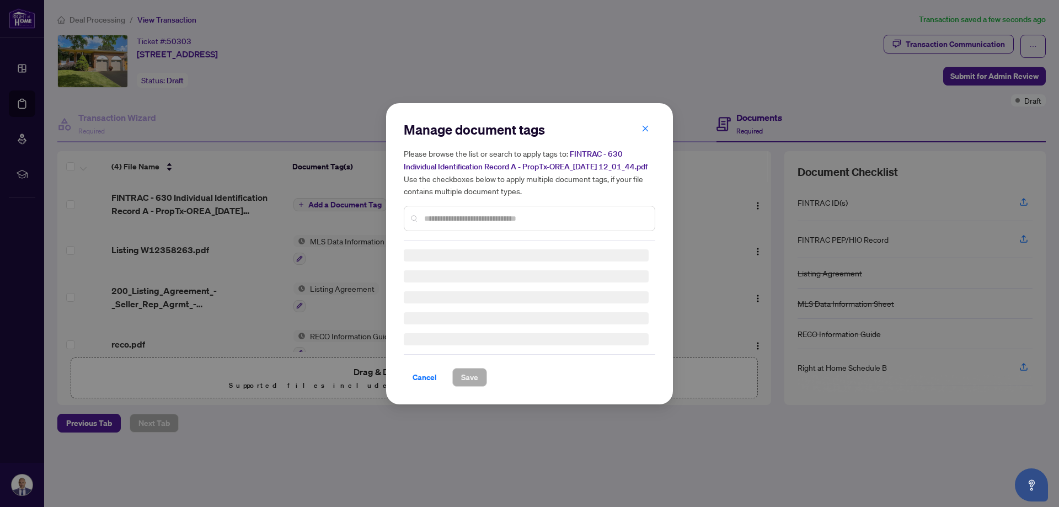
click at [458, 223] on div "Manage document tags Please browse the list or search to apply tags to: FINTRAC…" at bounding box center [530, 181] width 252 height 120
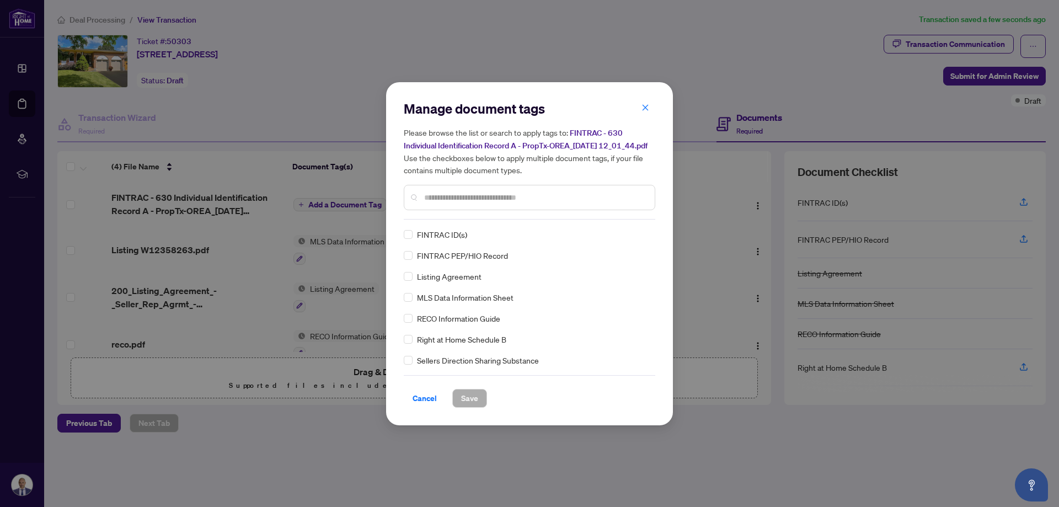
click at [452, 204] on input "text" at bounding box center [535, 197] width 222 height 12
click at [464, 403] on span "Save" at bounding box center [469, 399] width 17 height 18
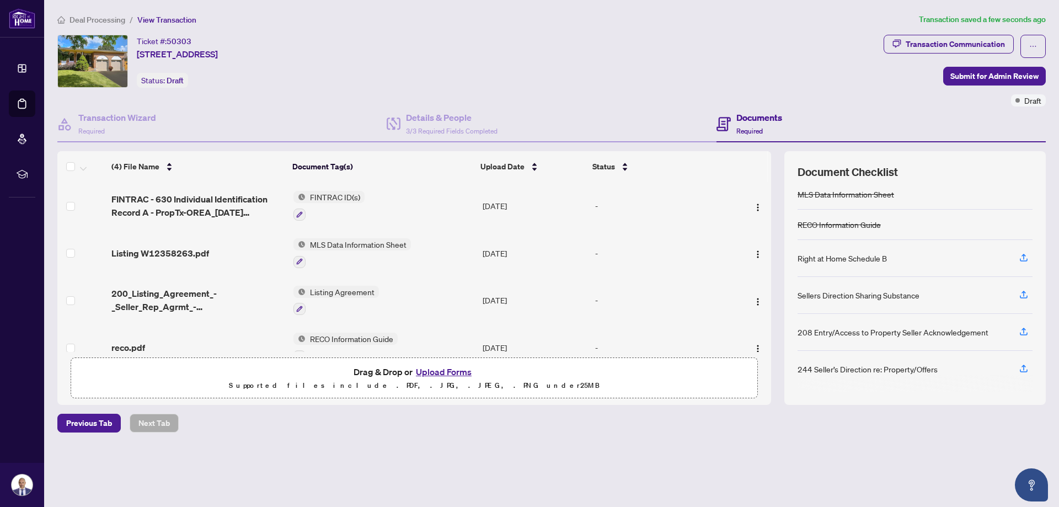
scroll to position [22, 0]
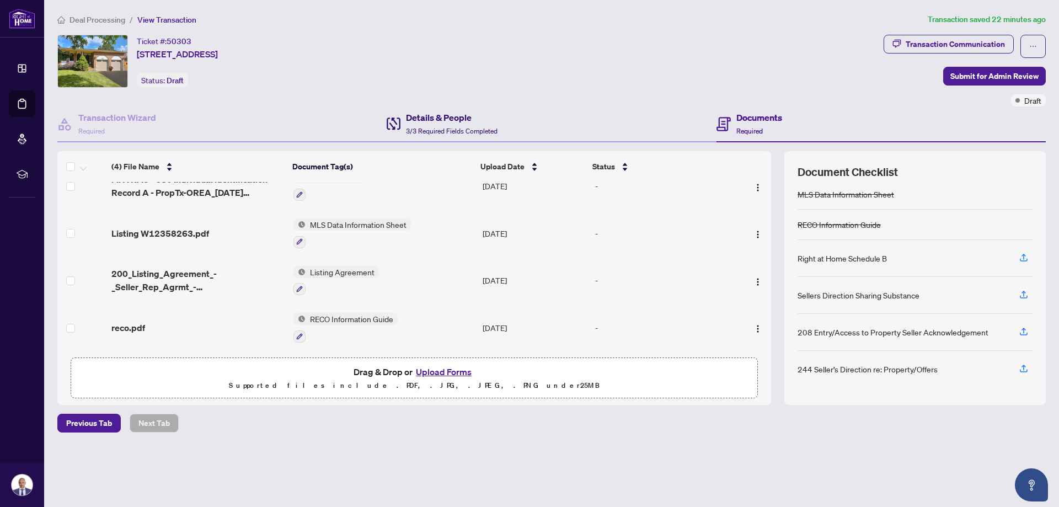
click at [436, 127] on span "3/3 Required Fields Completed" at bounding box center [452, 131] width 92 height 8
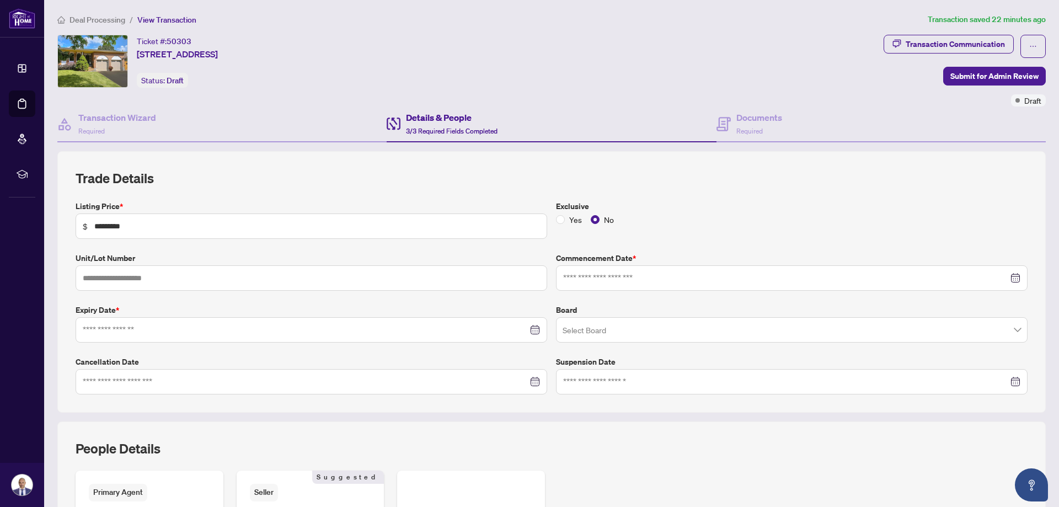
type input "**********"
click at [956, 73] on span "Submit for Admin Review" at bounding box center [995, 76] width 88 height 18
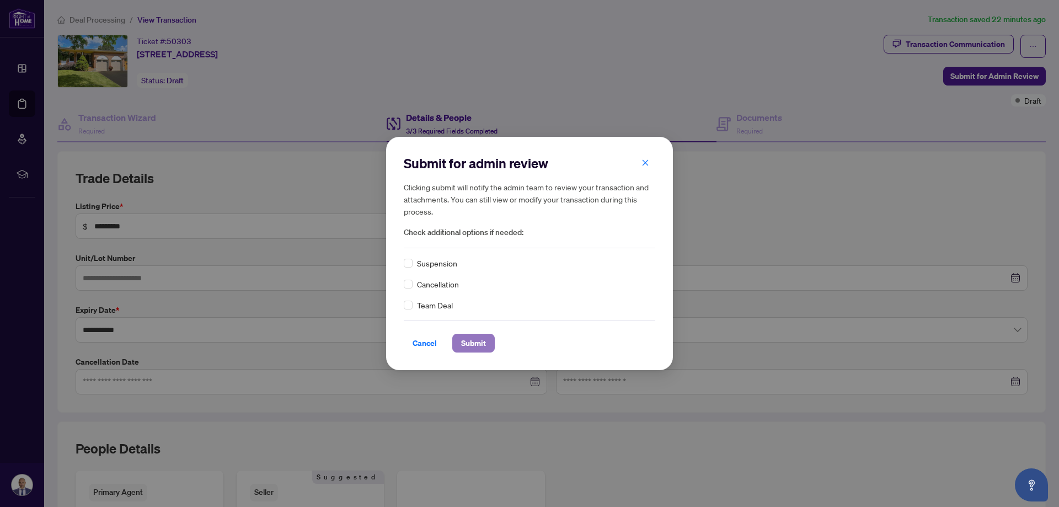
click at [468, 342] on span "Submit" at bounding box center [473, 343] width 25 height 18
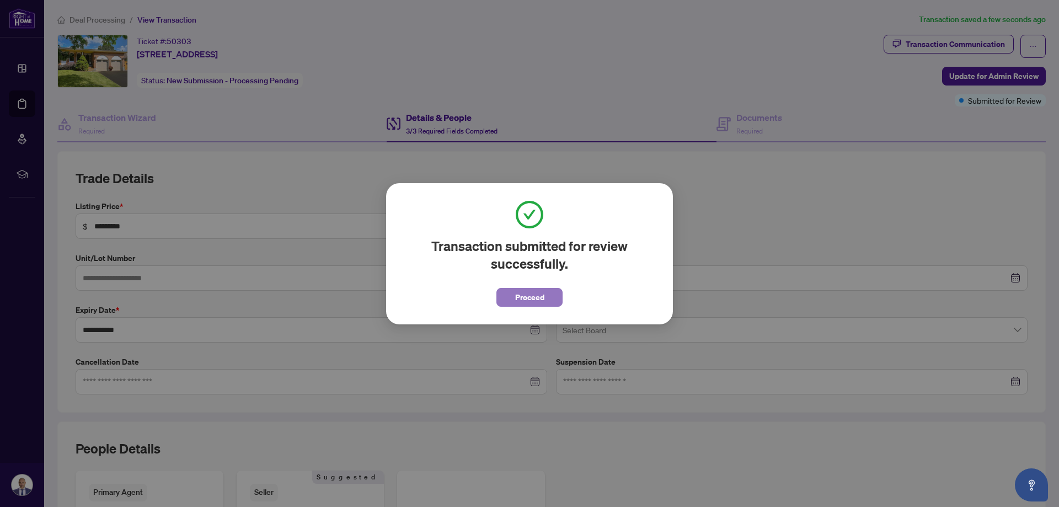
click at [525, 295] on span "Proceed" at bounding box center [529, 298] width 29 height 18
